Goal: Information Seeking & Learning: Learn about a topic

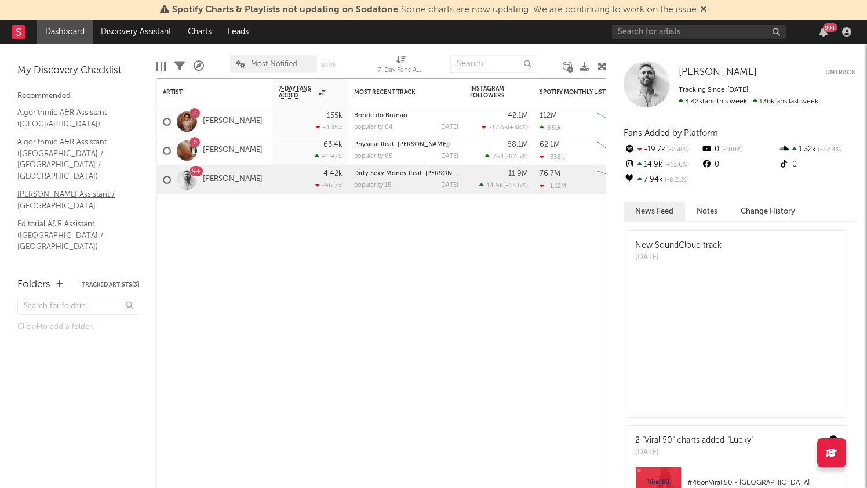
click at [107, 188] on link "[PERSON_NAME] Assistant / [GEOGRAPHIC_DATA]" at bounding box center [72, 200] width 110 height 24
click at [99, 188] on link "[PERSON_NAME] Assistant / [GEOGRAPHIC_DATA]" at bounding box center [72, 200] width 110 height 24
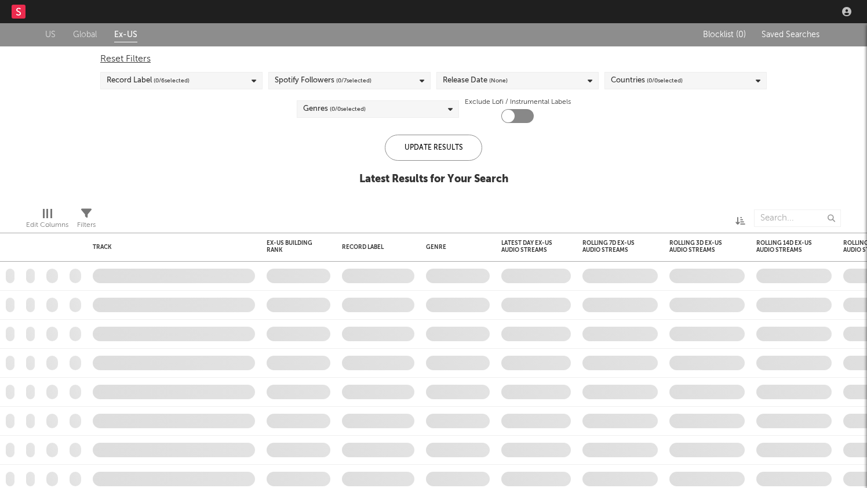
checkbox input "true"
